Goal: Transaction & Acquisition: Book appointment/travel/reservation

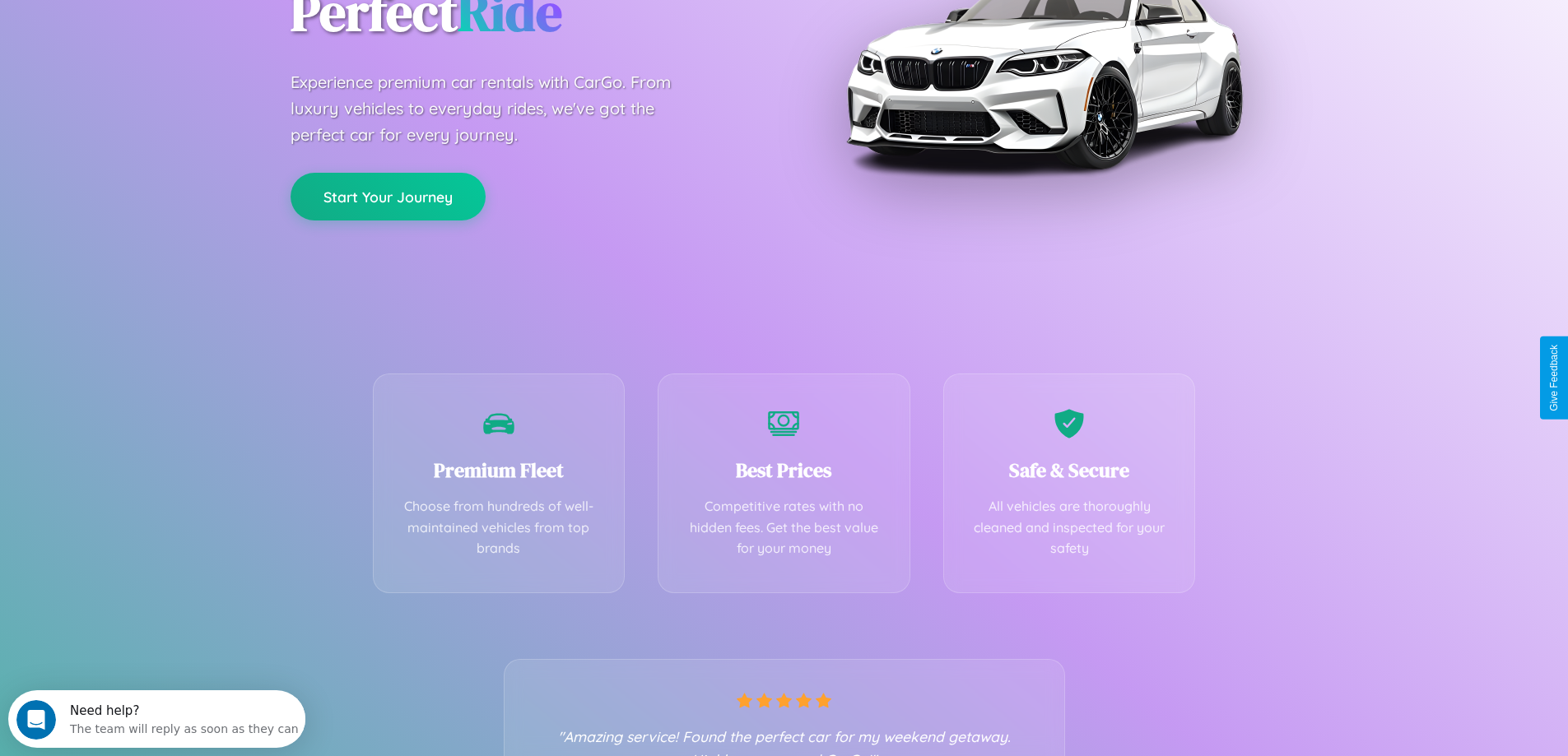
scroll to position [324, 0]
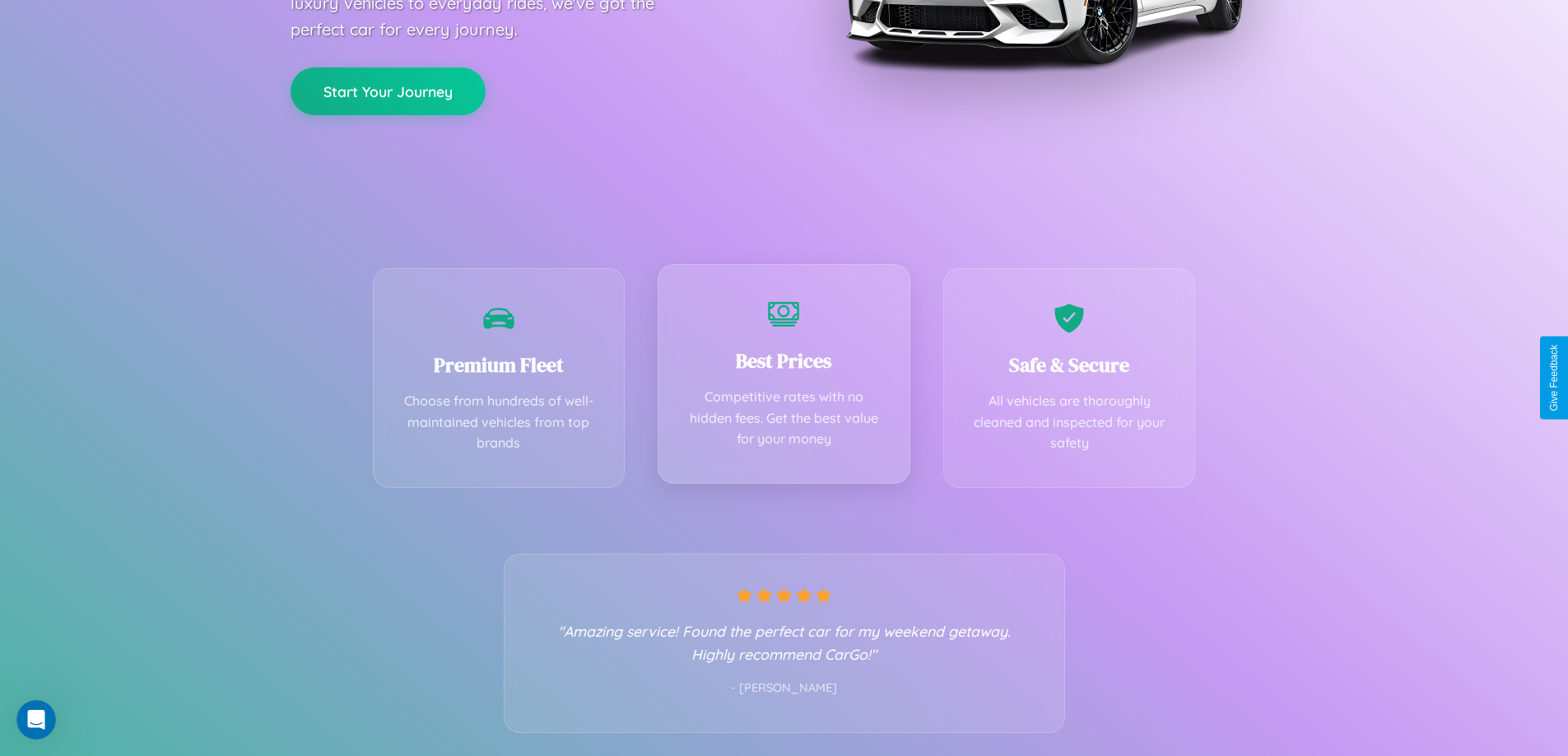
click at [784, 378] on div "Best Prices Competitive rates with no hidden fees. Get the best value for your …" at bounding box center [784, 374] width 252 height 220
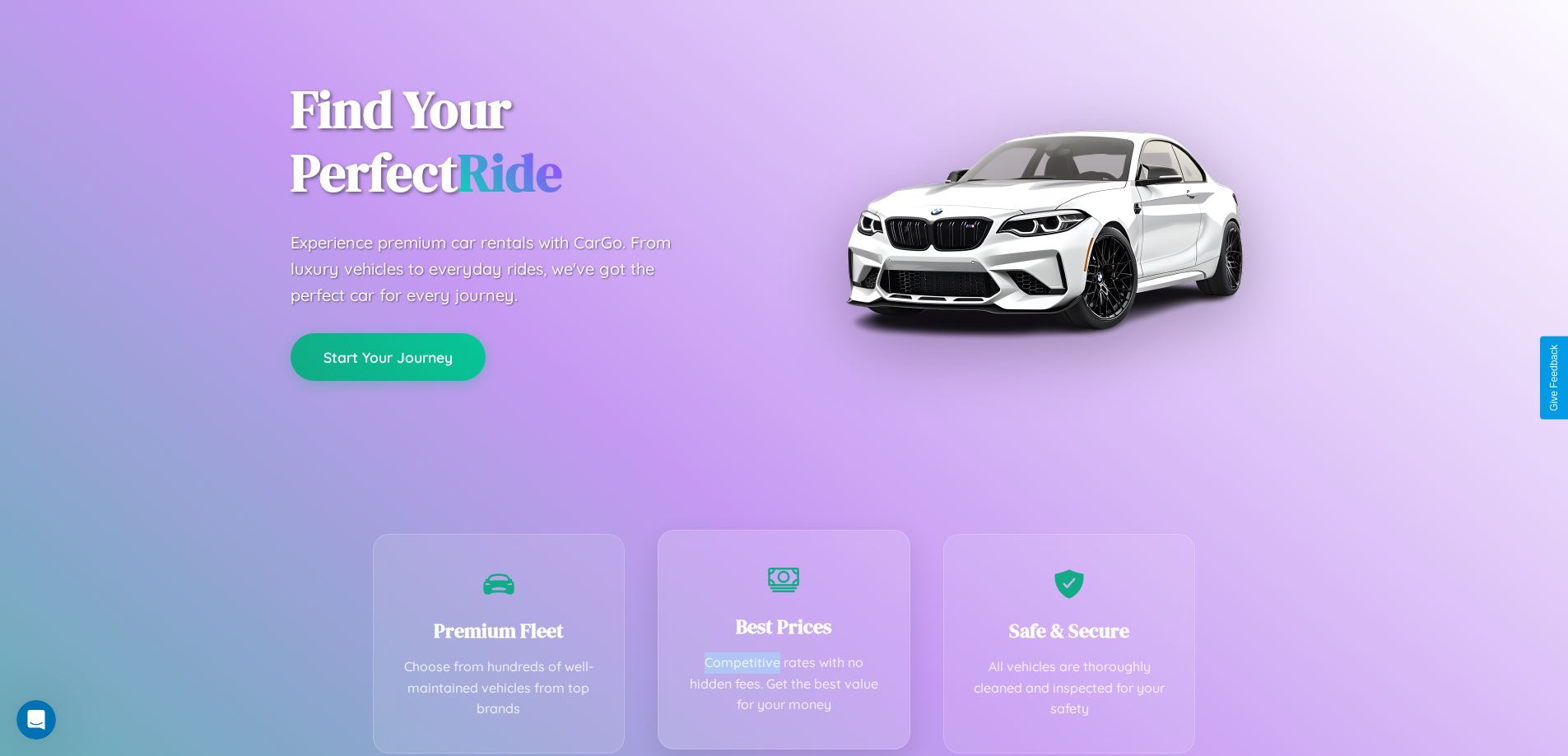
scroll to position [0, 0]
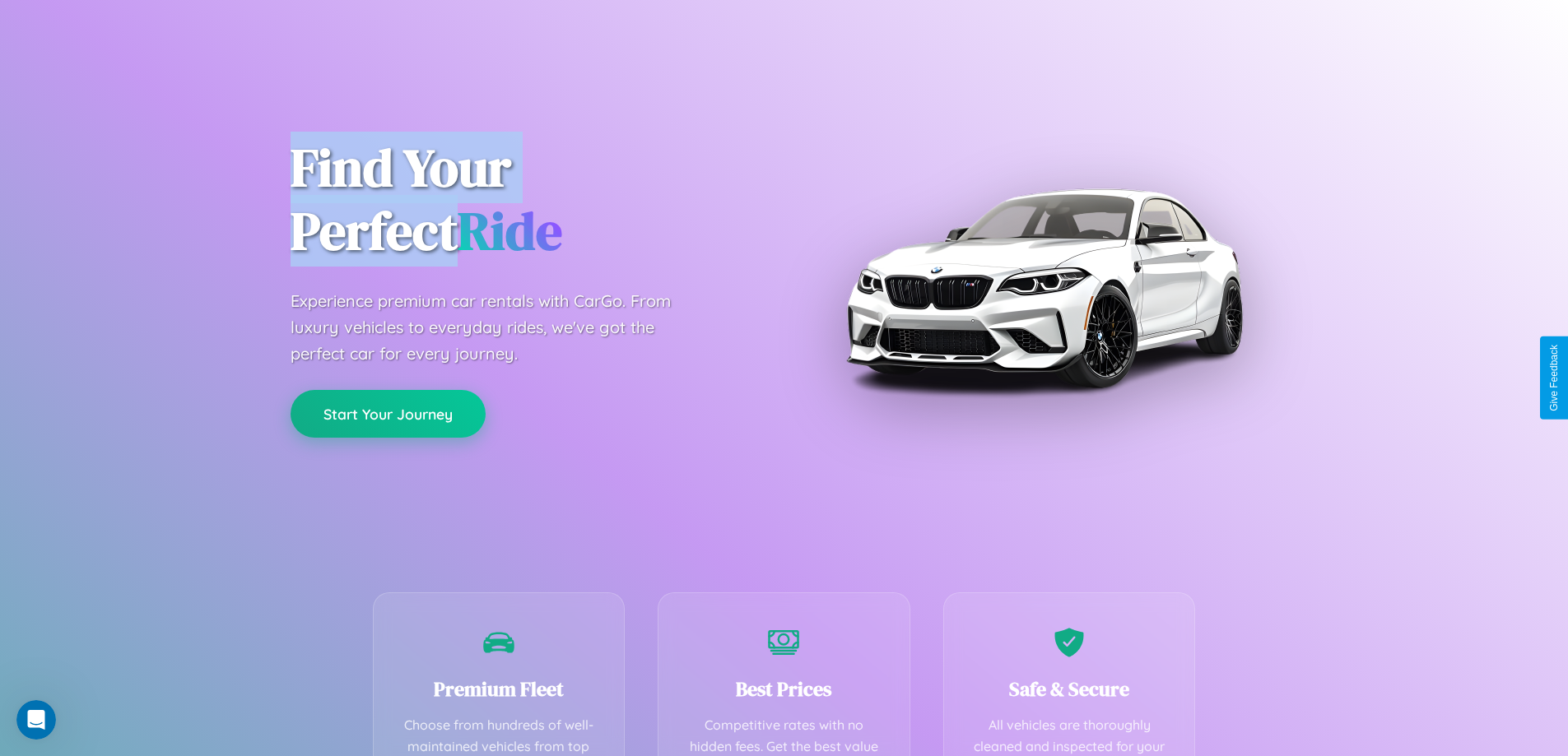
click at [388, 414] on button "Start Your Journey" at bounding box center [389, 414] width 195 height 47
click at [388, 413] on button "Start Your Journey" at bounding box center [389, 414] width 195 height 47
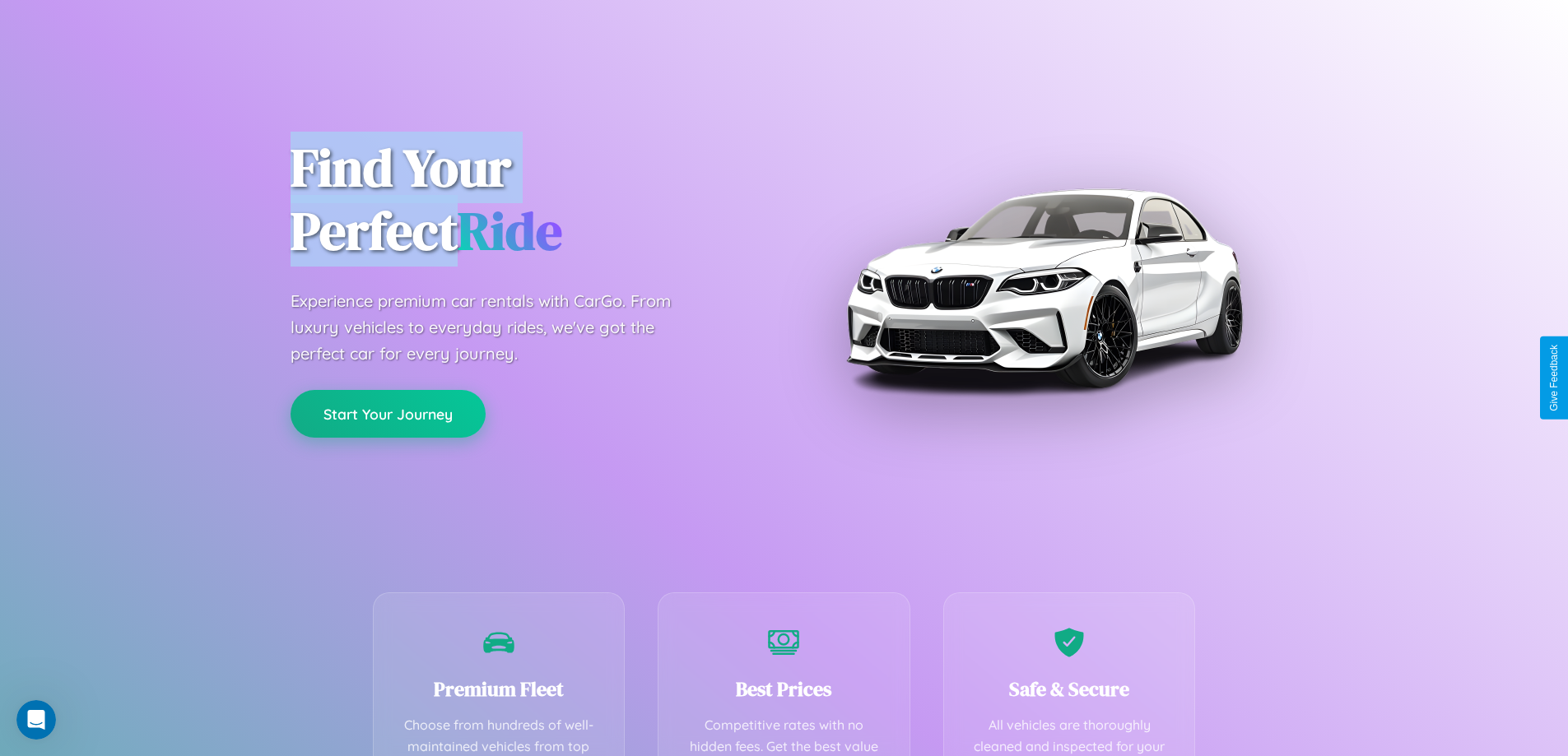
click at [388, 413] on button "Start Your Journey" at bounding box center [389, 414] width 195 height 47
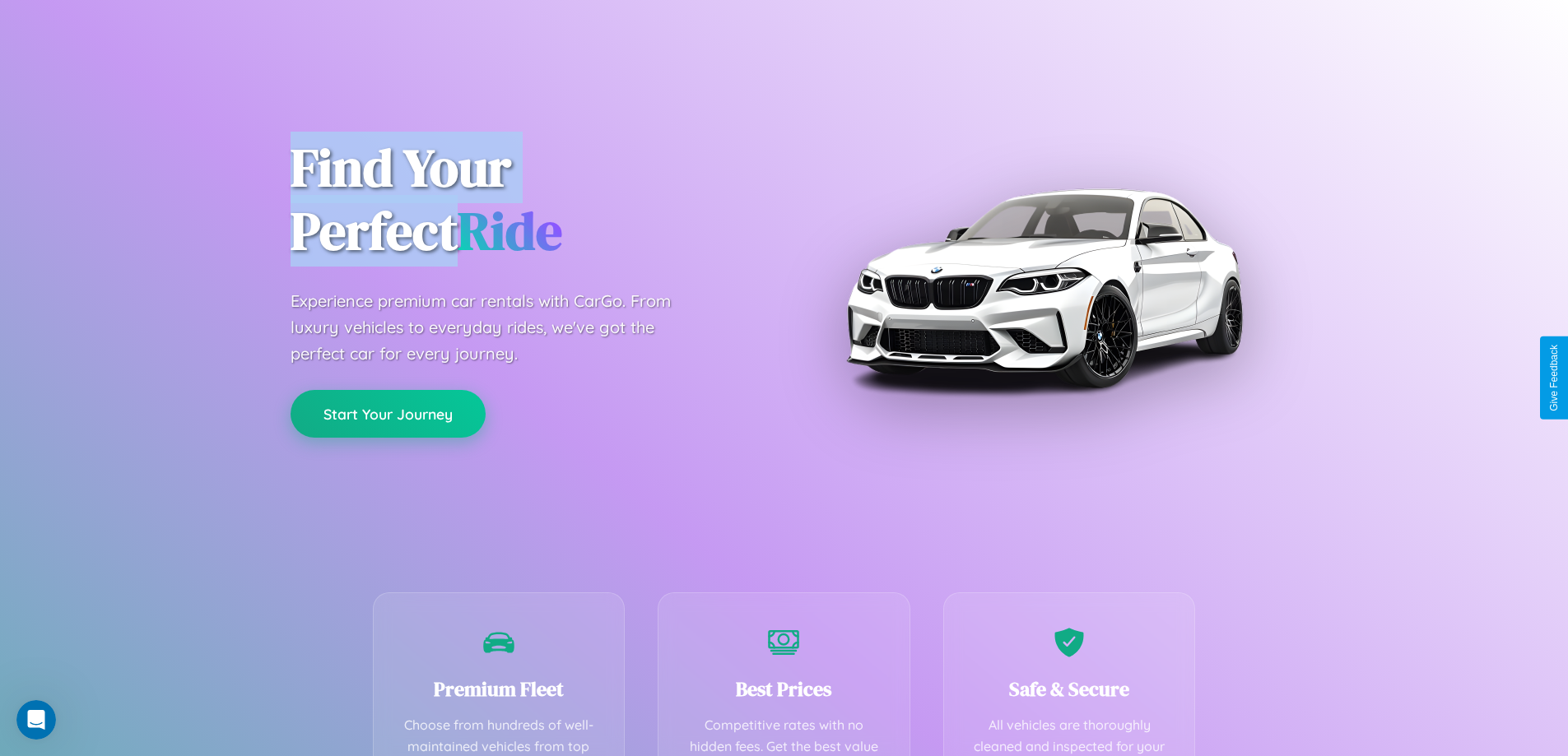
click at [388, 413] on button "Start Your Journey" at bounding box center [389, 414] width 195 height 47
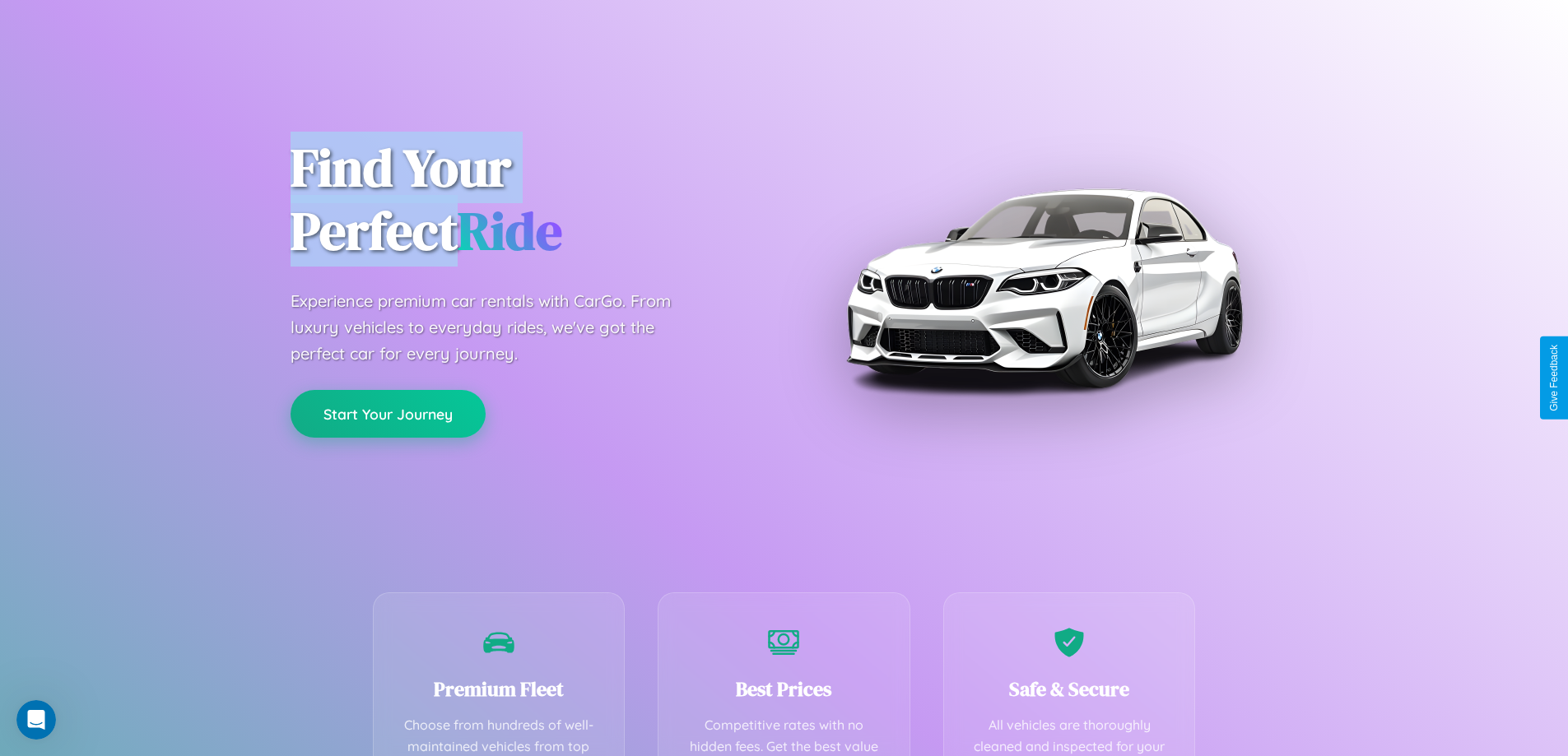
click at [388, 413] on button "Start Your Journey" at bounding box center [389, 414] width 195 height 47
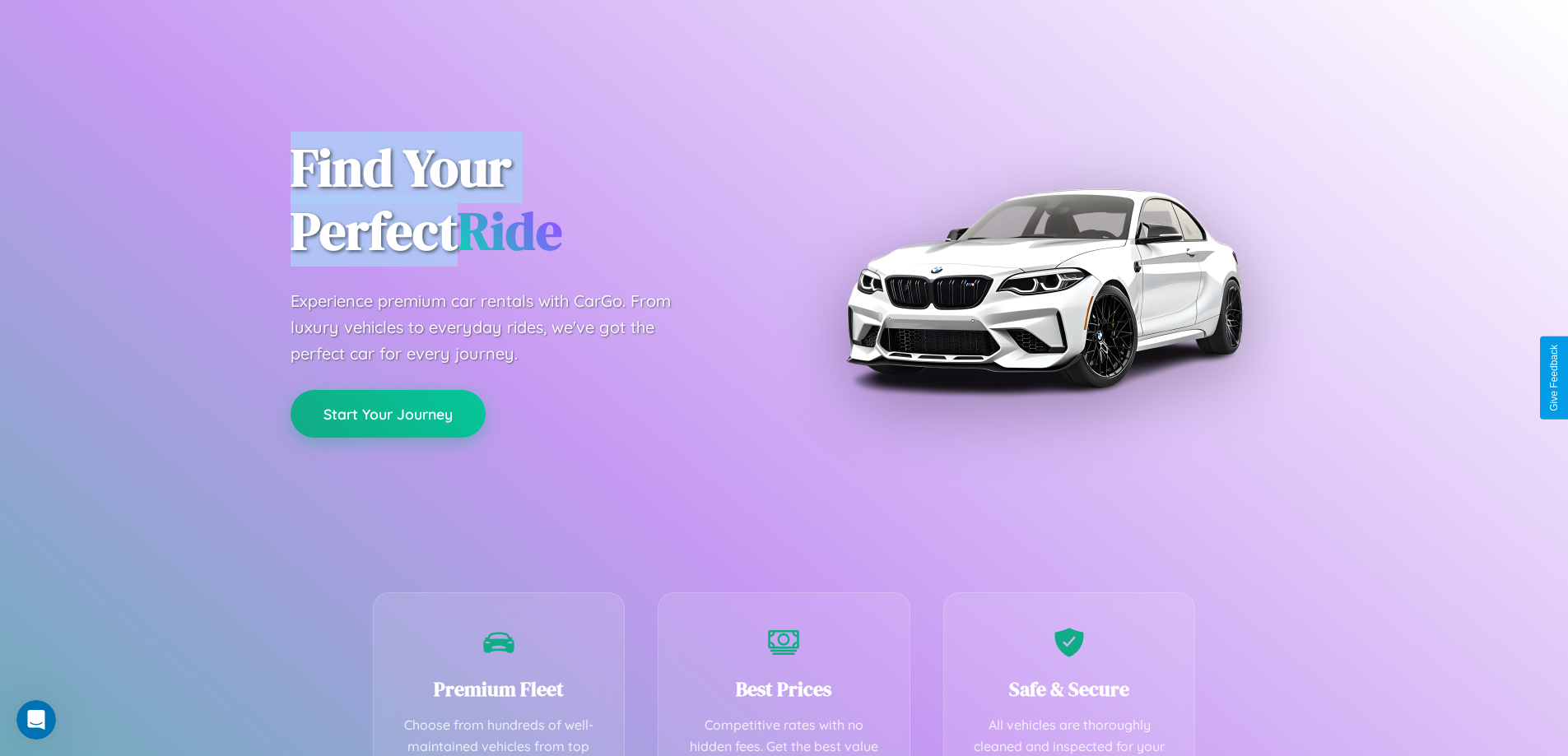
click at [388, 413] on button "Start Your Journey" at bounding box center [389, 414] width 195 height 47
